Goal: Task Accomplishment & Management: Complete application form

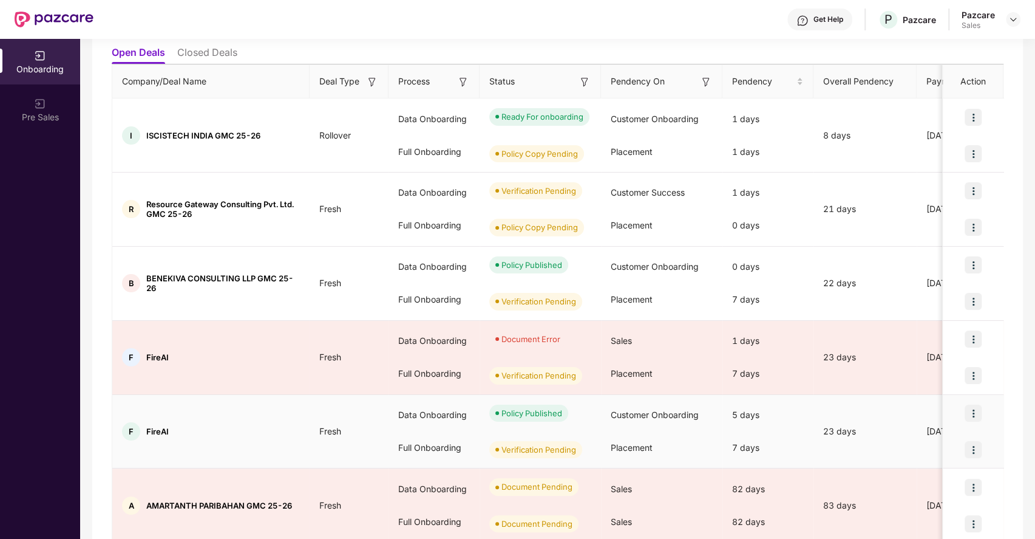
click at [974, 412] on img at bounding box center [973, 412] width 17 height 17
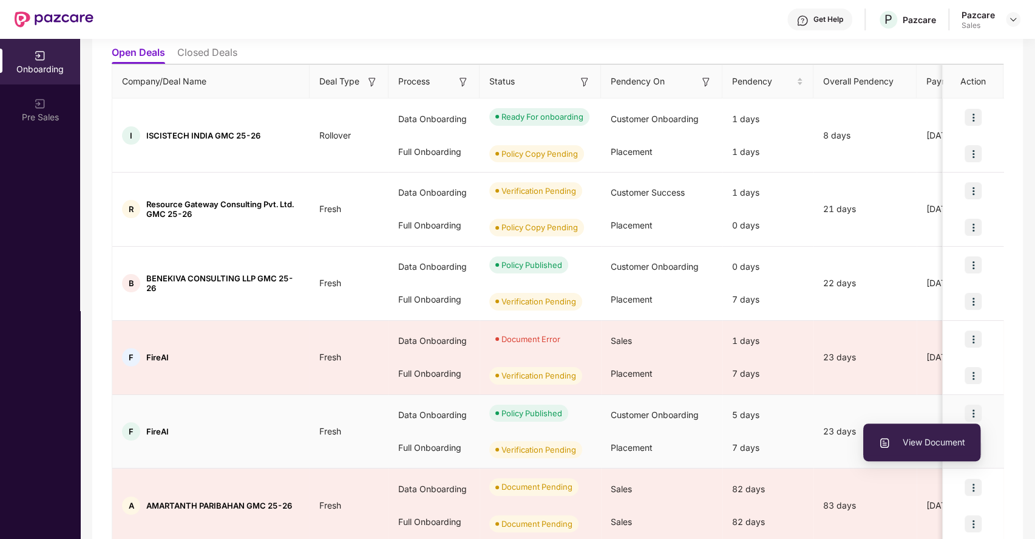
click at [918, 443] on span "View Document" at bounding box center [922, 441] width 87 height 13
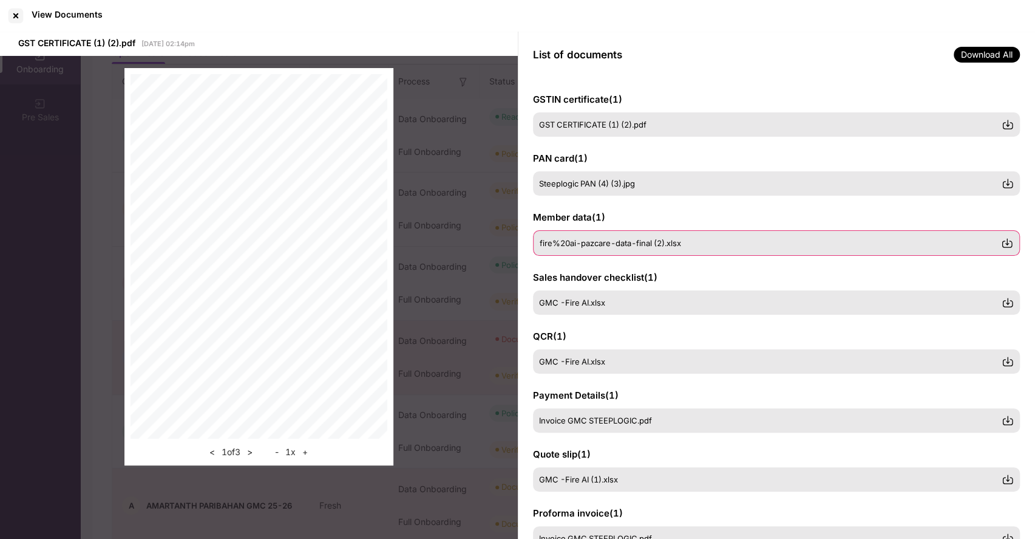
click at [623, 253] on div "fire%20ai-pazcare-data-final (2).xlsx" at bounding box center [777, 242] width 488 height 25
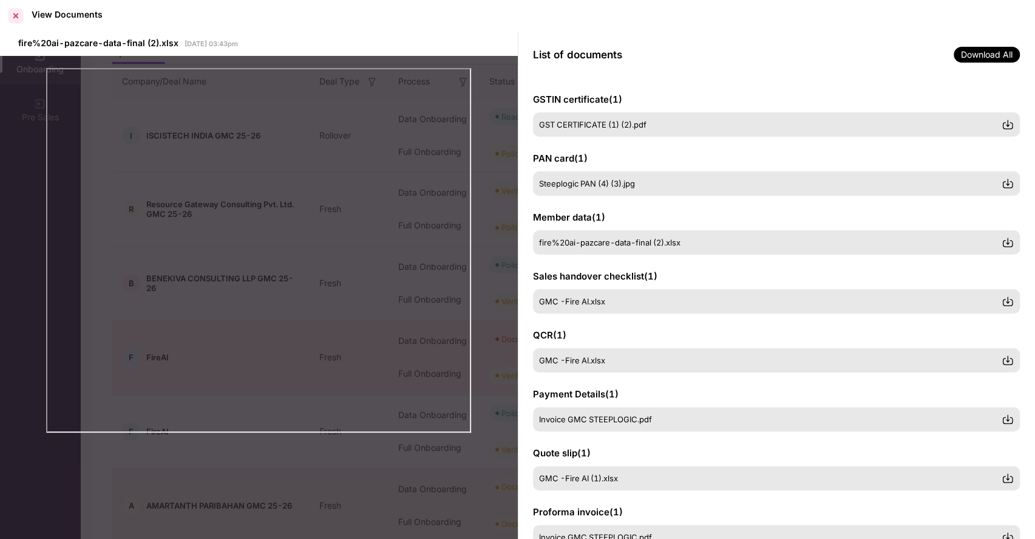
click at [16, 19] on div at bounding box center [15, 15] width 19 height 19
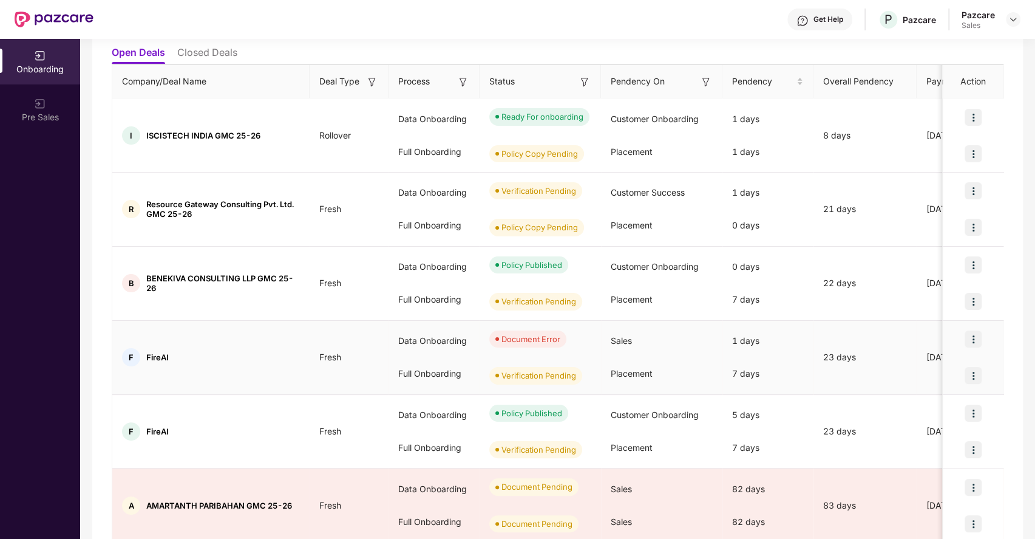
click at [976, 335] on img at bounding box center [973, 338] width 17 height 17
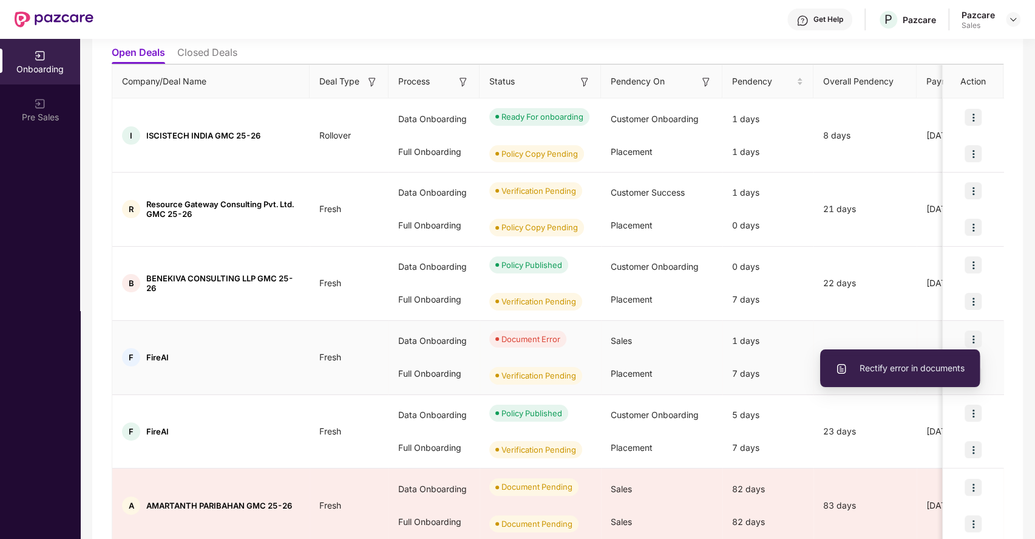
click at [915, 369] on span "Rectify error in documents" at bounding box center [899, 367] width 129 height 13
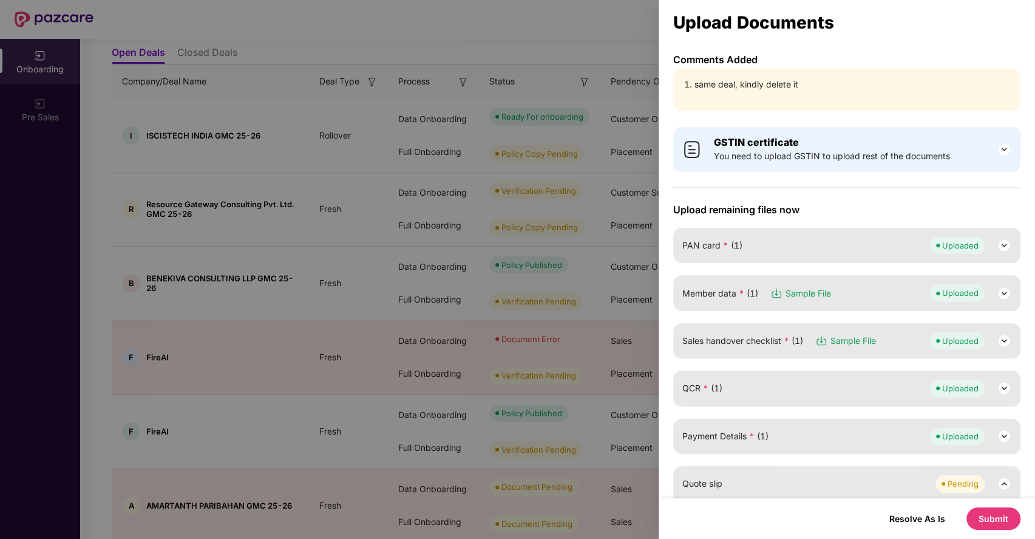
click at [531, 166] on div at bounding box center [517, 269] width 1035 height 539
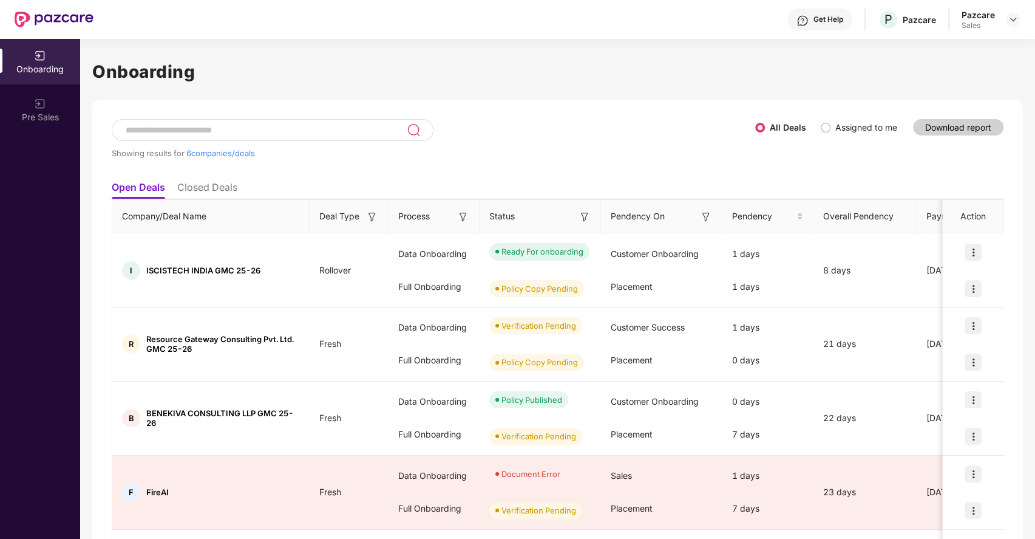
click at [152, 127] on input at bounding box center [265, 130] width 282 height 10
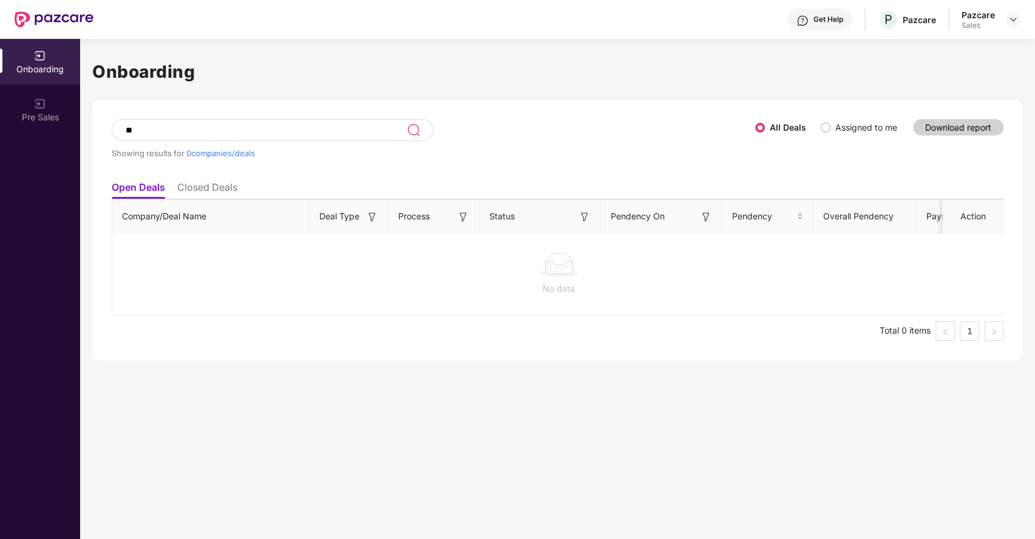
type input "*"
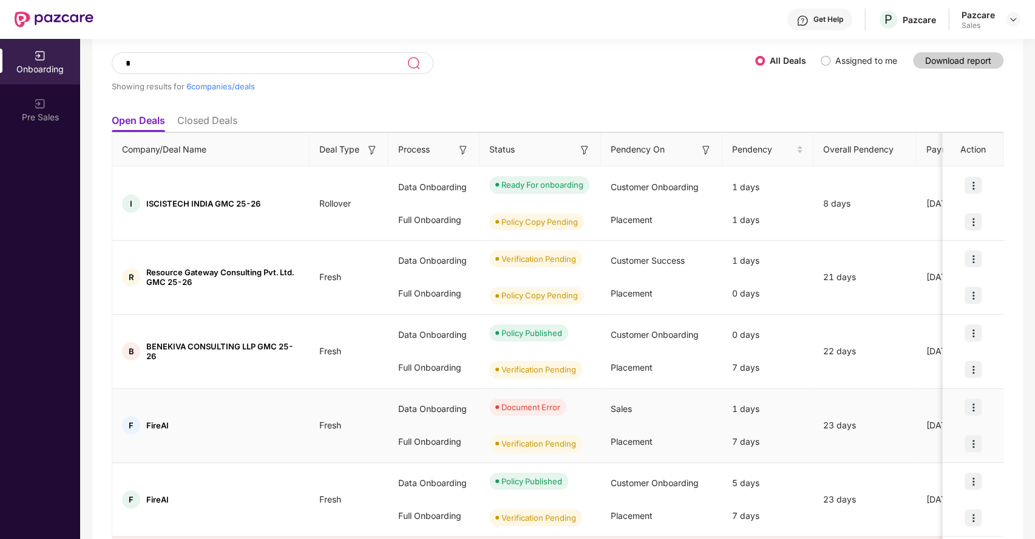
type input "*"
click at [974, 407] on img at bounding box center [973, 406] width 17 height 17
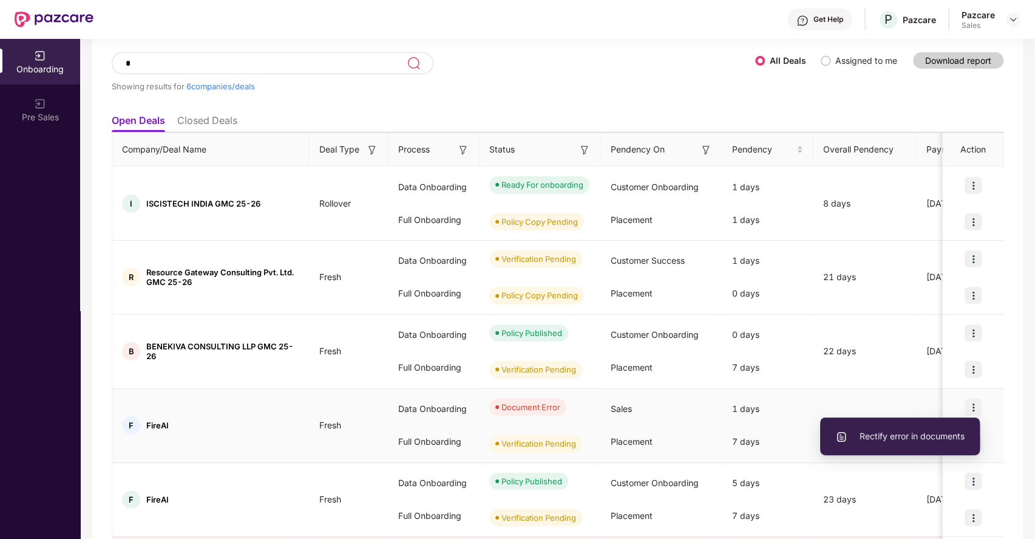
click at [960, 441] on span "Rectify error in documents" at bounding box center [899, 435] width 129 height 13
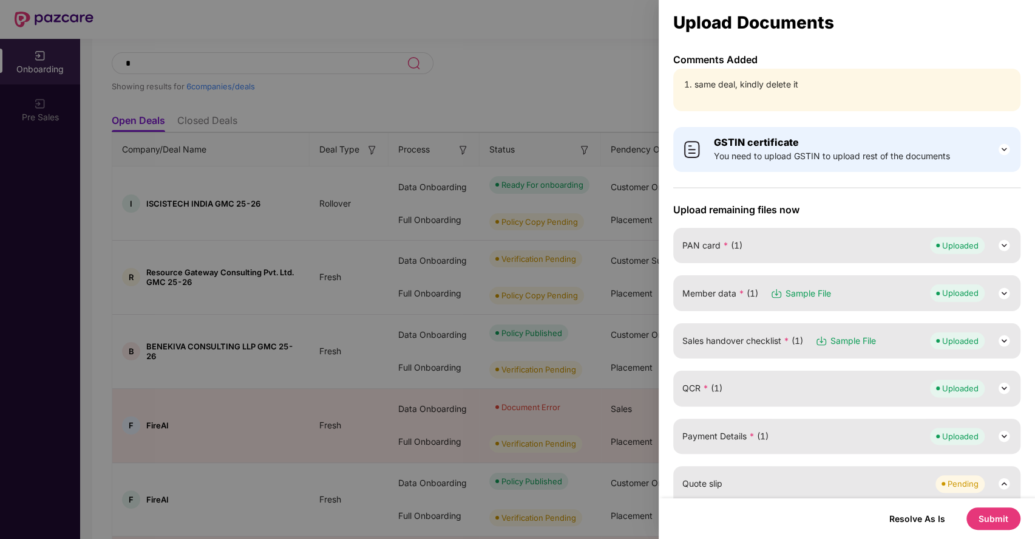
click at [591, 59] on div at bounding box center [517, 269] width 1035 height 539
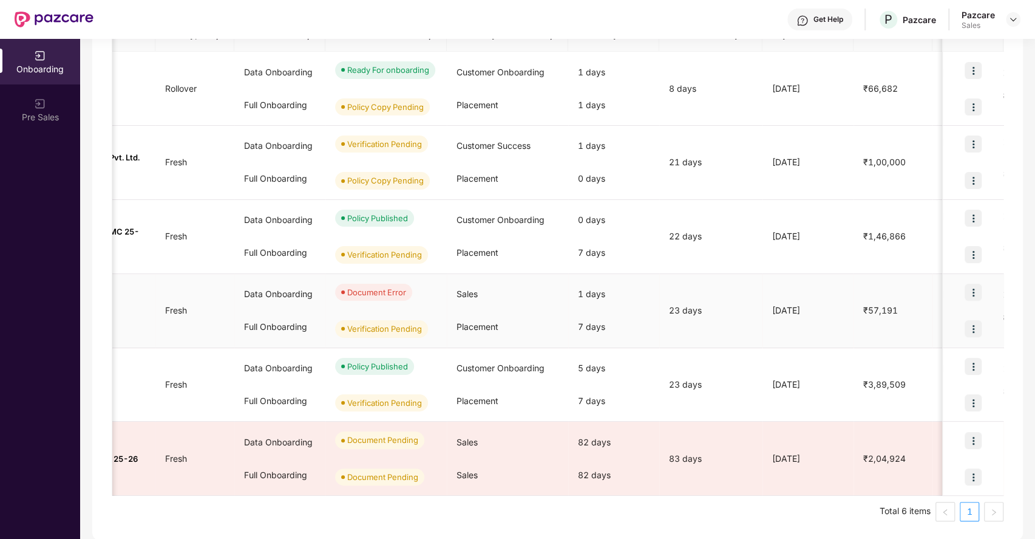
scroll to position [0, 161]
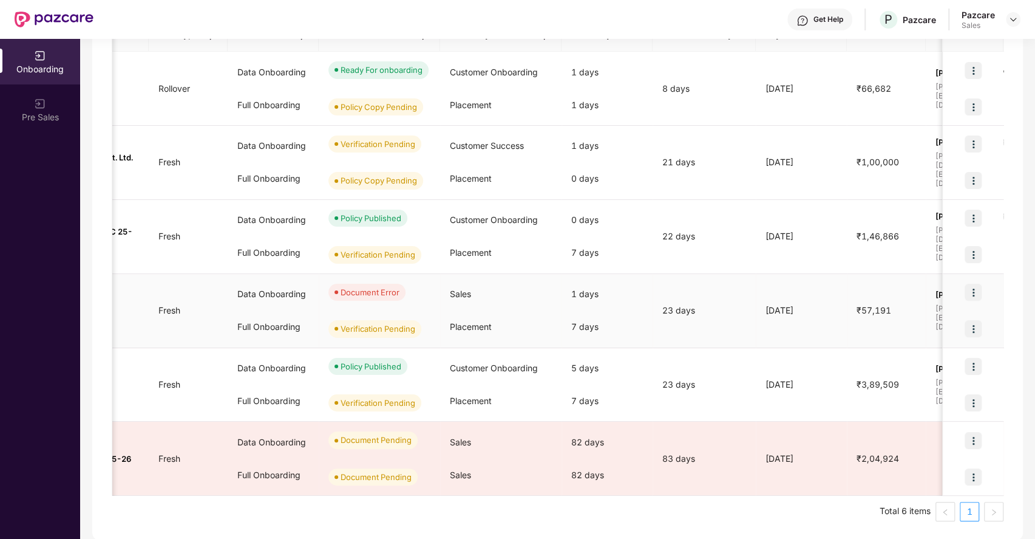
click at [481, 319] on div "Placement" at bounding box center [500, 326] width 121 height 33
